Goal: Find specific page/section: Find specific page/section

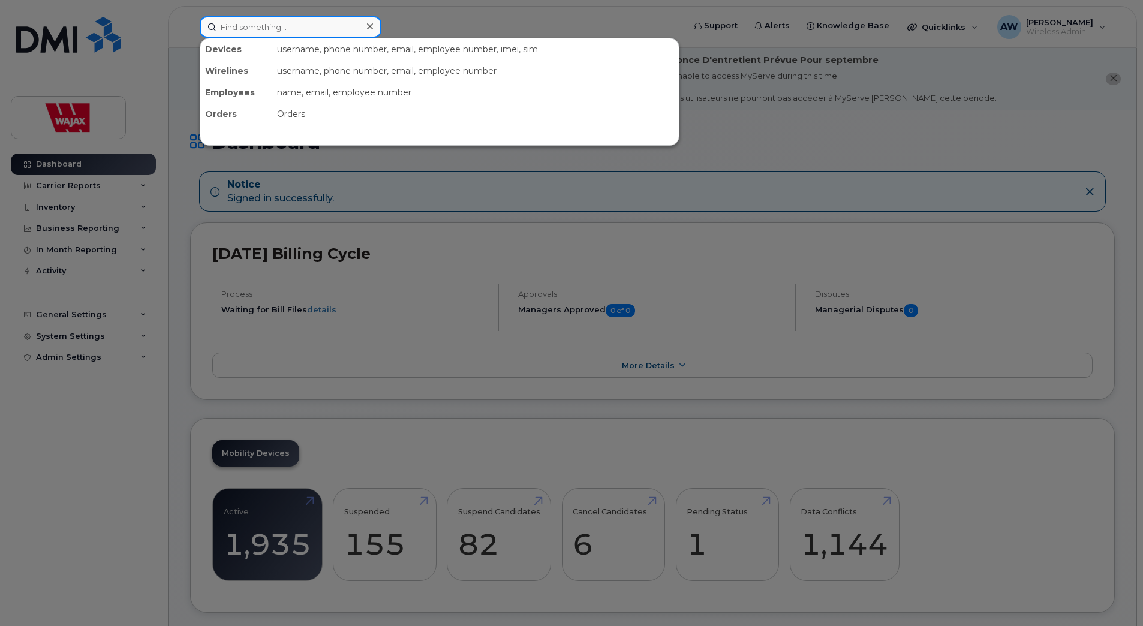
click at [281, 35] on input at bounding box center [291, 27] width 182 height 22
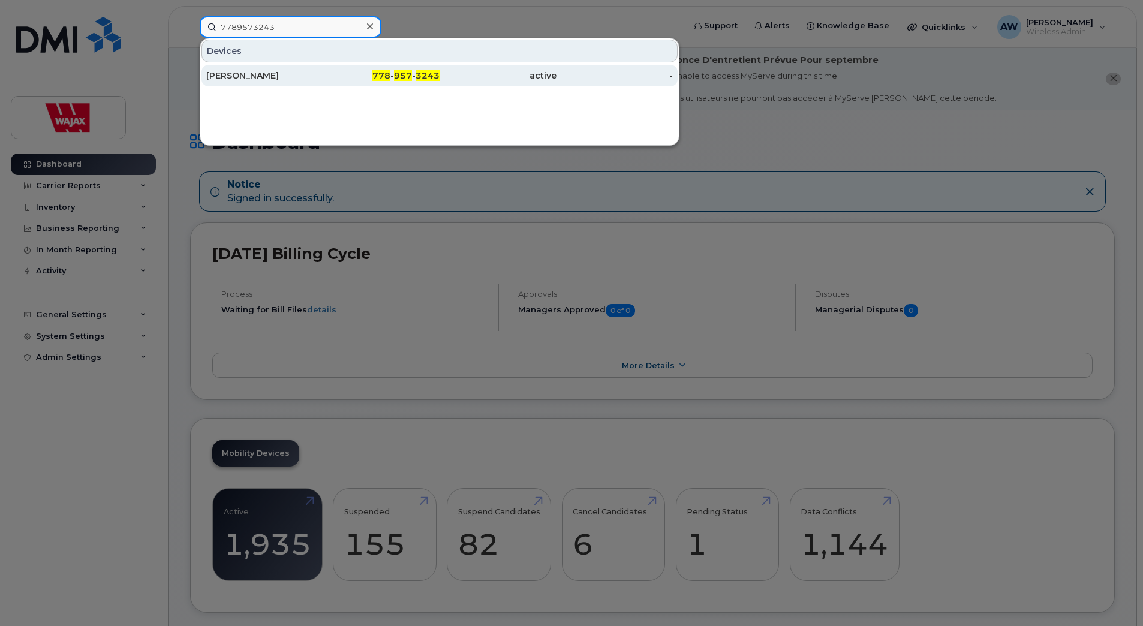
type input "7789573243"
click at [304, 74] on div "Matt Hargreaves" at bounding box center [264, 76] width 117 height 12
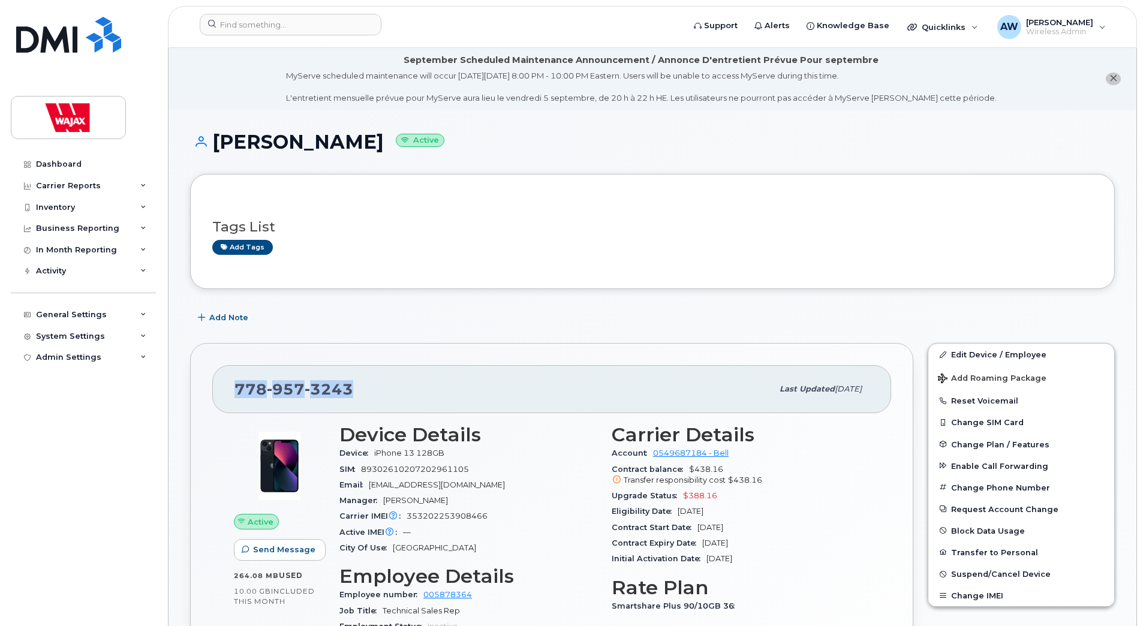
drag, startPoint x: 390, startPoint y: 381, endPoint x: 239, endPoint y: 395, distance: 152.4
click at [239, 395] on div "778 957 3243" at bounding box center [503, 389] width 538 height 25
copy span "778 957 3243"
drag, startPoint x: 381, startPoint y: 143, endPoint x: 213, endPoint y: 144, distance: 167.3
click at [213, 144] on h1 "Matt Hargreaves Active" at bounding box center [652, 141] width 925 height 21
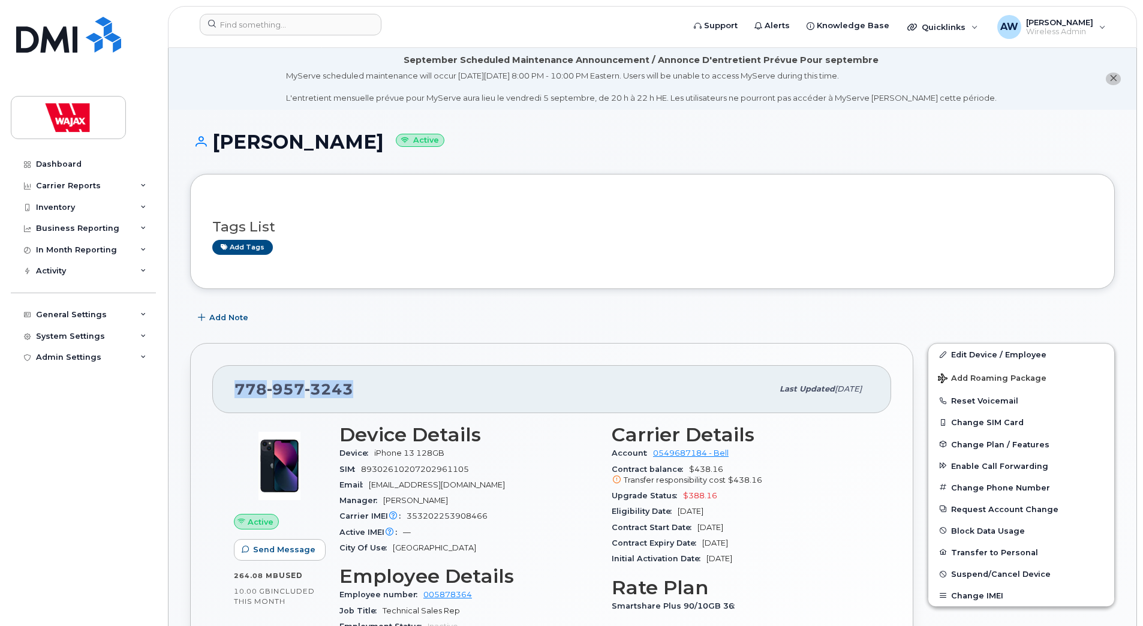
copy h1 "Matt Hargreaves"
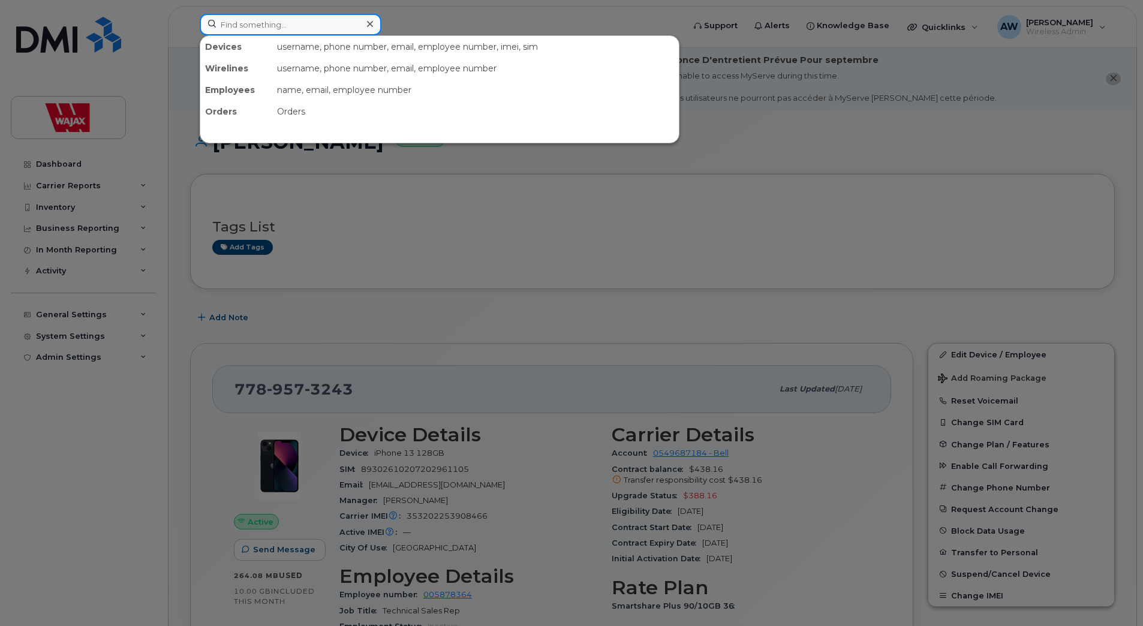
click at [310, 25] on input at bounding box center [291, 25] width 182 height 22
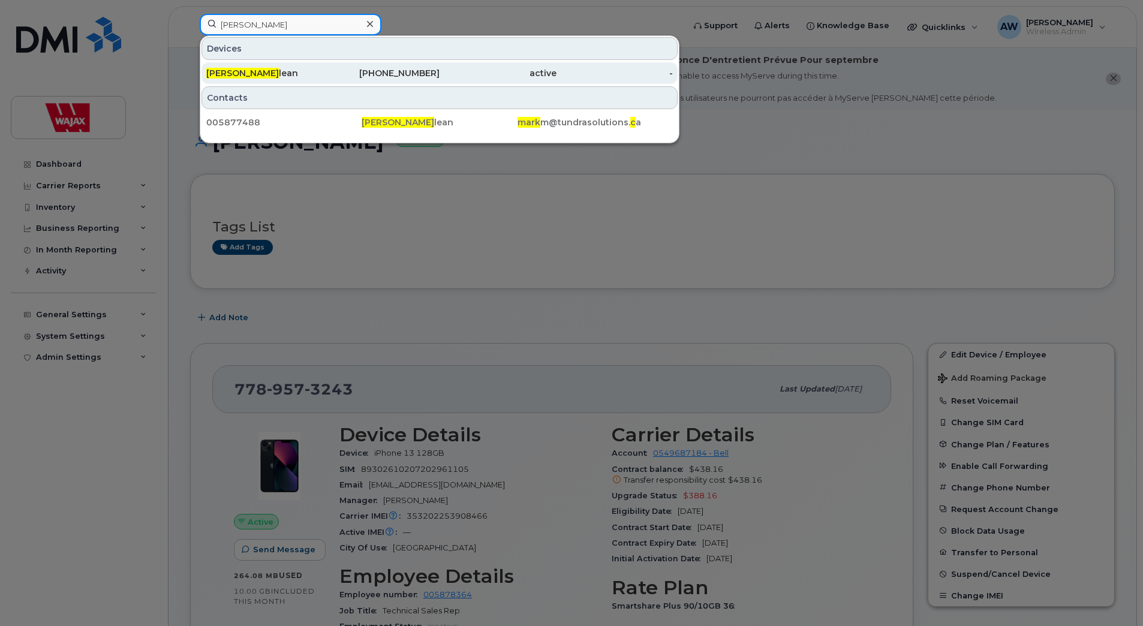
type input "mark mac"
click at [323, 72] on link "Mark Mac lean 403-519-8395 active -" at bounding box center [440, 73] width 476 height 22
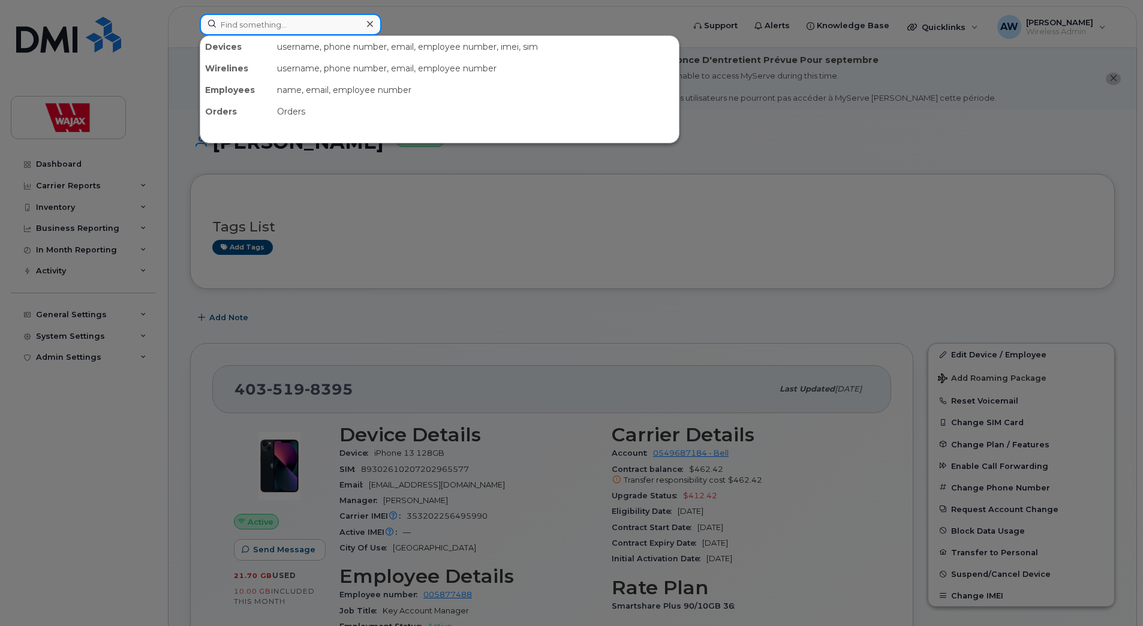
click at [329, 24] on input at bounding box center [291, 25] width 182 height 22
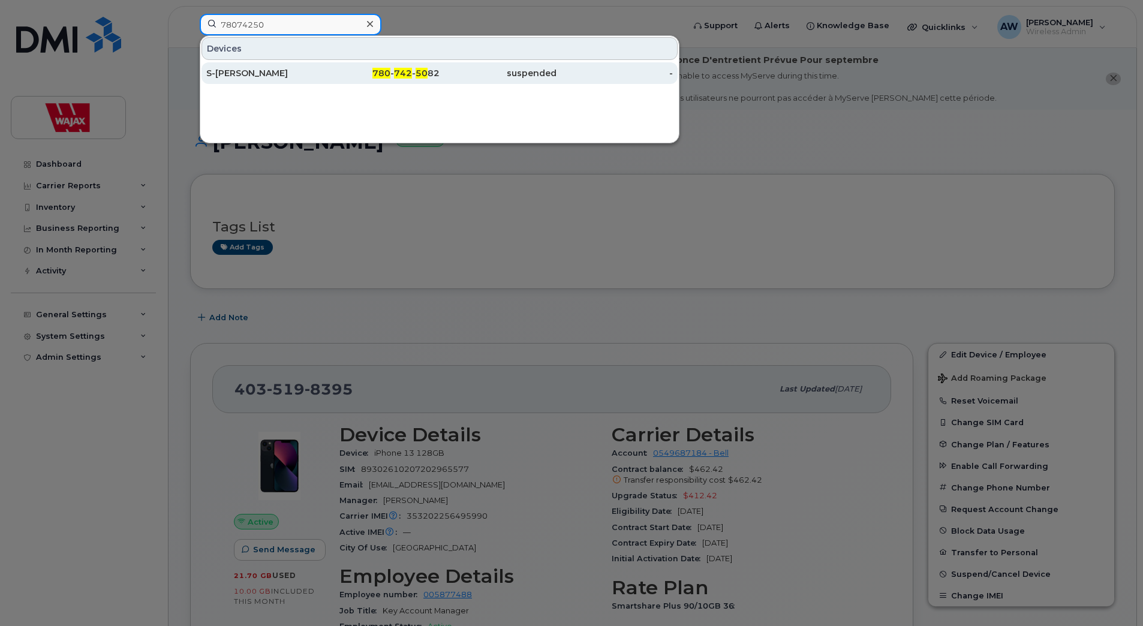
type input "78074250"
click at [377, 68] on div "780 - 742 - 50 82" at bounding box center [381, 73] width 117 height 12
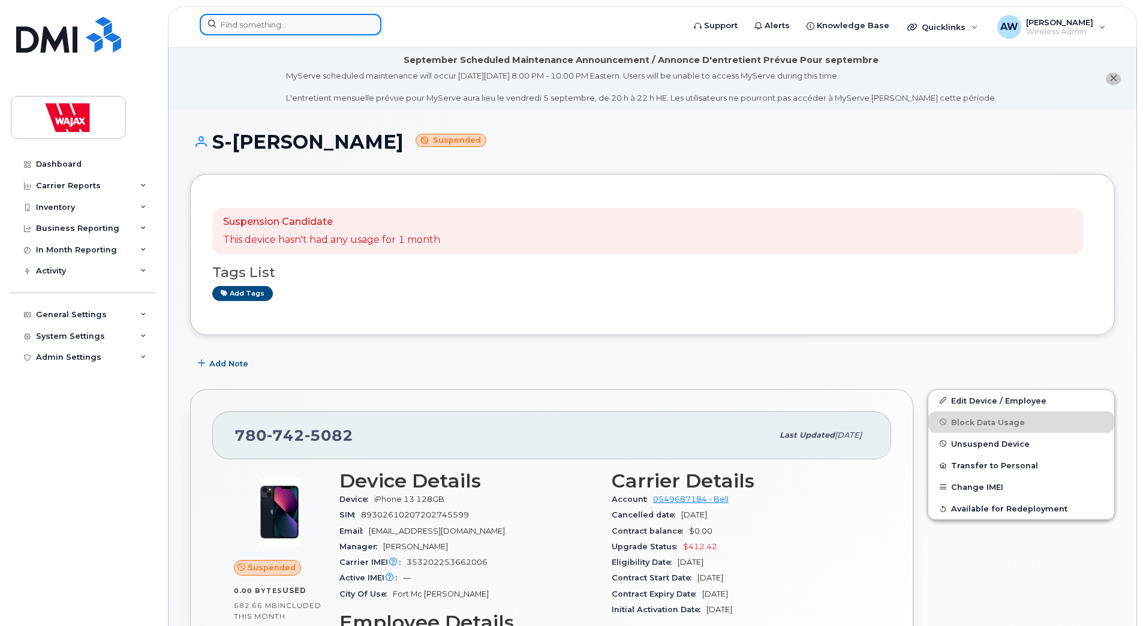
click at [351, 30] on input at bounding box center [291, 25] width 182 height 22
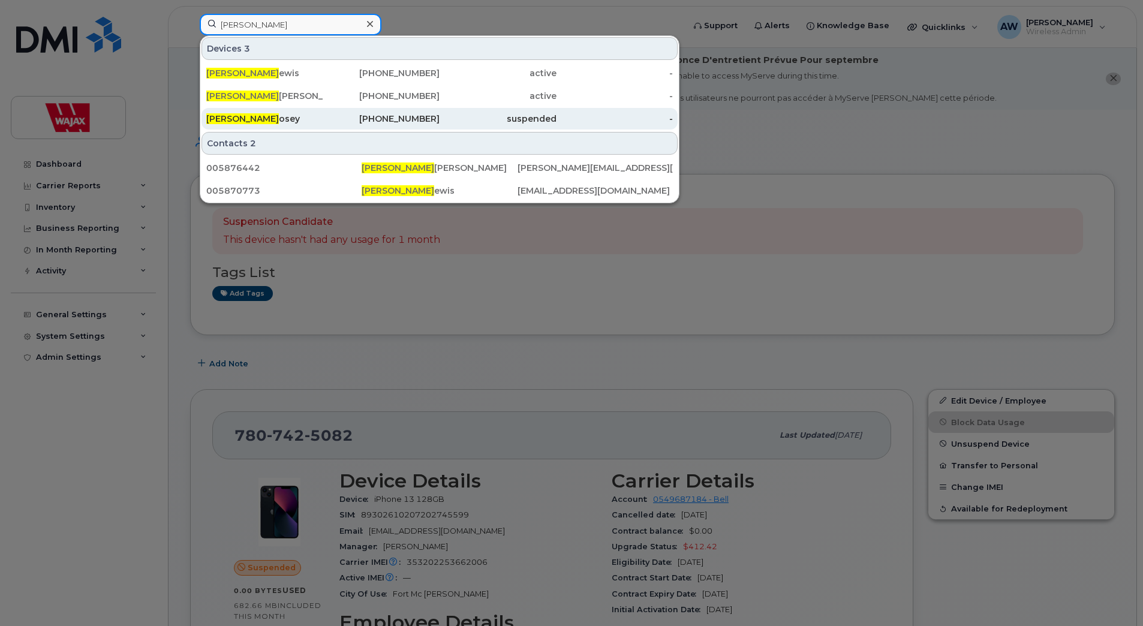
type input "kevin l"
click at [322, 115] on div "Kevin L osey" at bounding box center [264, 119] width 117 height 12
